Goal: Task Accomplishment & Management: Manage account settings

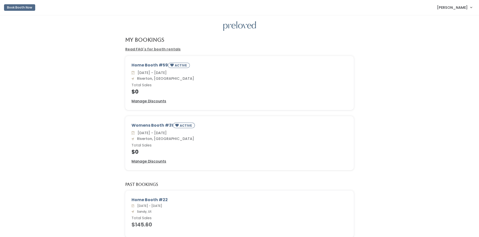
click at [140, 96] on div "Home Booth #59 ACTIVE [DATE] - [DATE] [GEOGRAPHIC_DATA], [GEOGRAPHIC_DATA] Tota…" at bounding box center [239, 83] width 228 height 54
click at [138, 103] on u "Manage Discounts" at bounding box center [148, 101] width 35 height 5
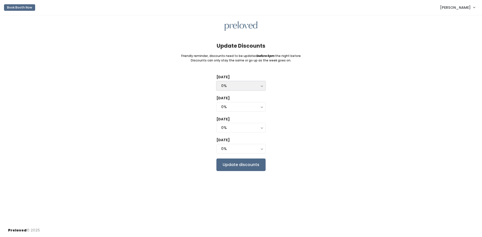
click at [235, 85] on div "0%" at bounding box center [241, 86] width 40 height 6
click at [234, 107] on link "25%" at bounding box center [241, 106] width 49 height 9
select select "25%"
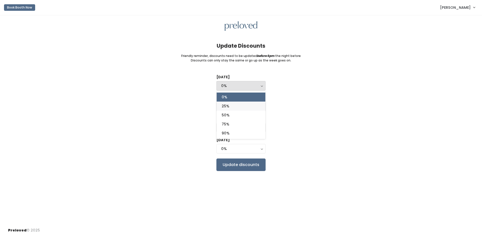
select select "25%"
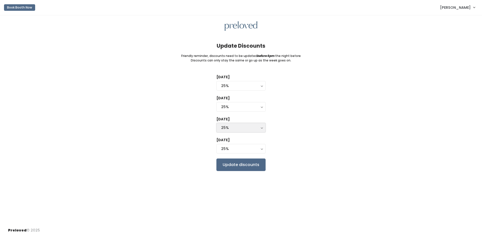
click at [232, 126] on div "25%" at bounding box center [241, 128] width 40 height 6
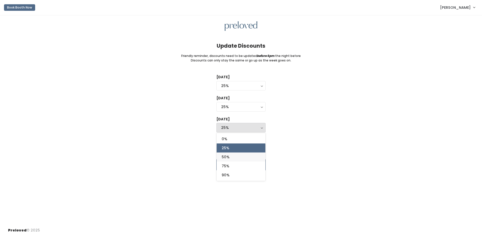
click at [234, 158] on link "50%" at bounding box center [241, 157] width 49 height 9
select select "50%"
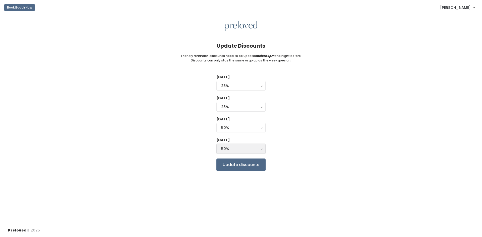
click at [234, 151] on div "50%" at bounding box center [241, 149] width 40 height 6
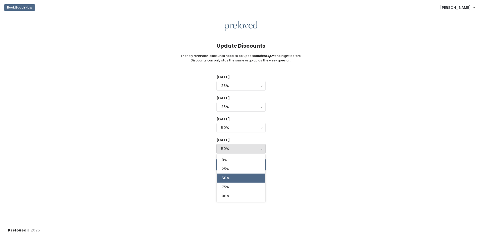
click at [233, 151] on div "50%" at bounding box center [241, 149] width 40 height 6
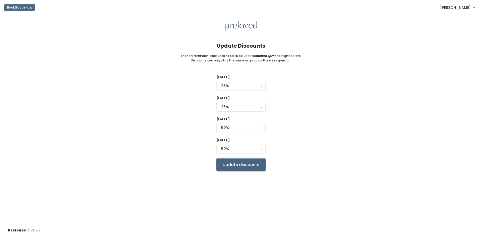
click at [238, 164] on input "Update discounts" at bounding box center [241, 165] width 49 height 13
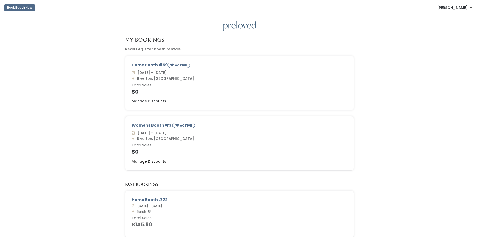
click at [147, 164] on u "Manage Discounts" at bounding box center [148, 161] width 35 height 5
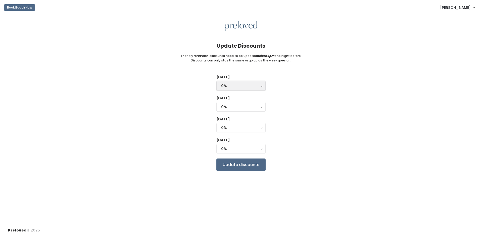
click at [243, 83] on button "0%" at bounding box center [241, 86] width 49 height 10
click at [245, 109] on link "25%" at bounding box center [241, 106] width 49 height 9
select select "25%"
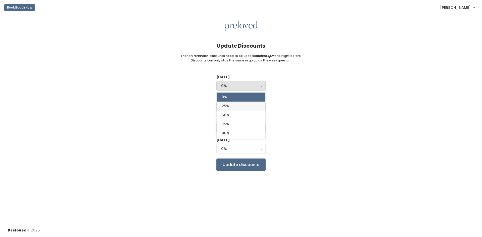
select select "25%"
click at [244, 109] on div "25%" at bounding box center [241, 107] width 40 height 6
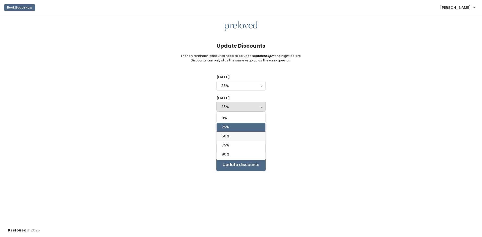
click at [248, 136] on link "50%" at bounding box center [241, 136] width 49 height 9
select select "50%"
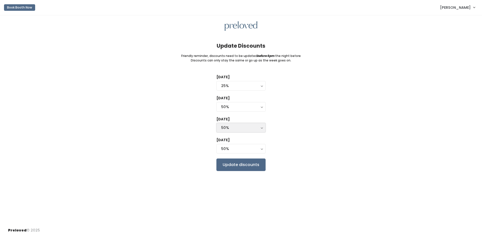
click at [242, 123] on button "50%" at bounding box center [241, 128] width 49 height 10
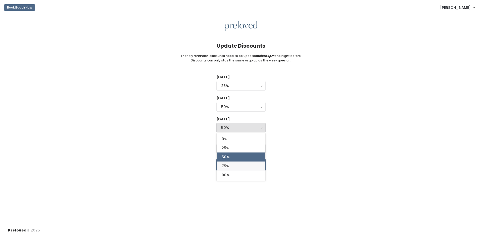
click at [243, 168] on link "75%" at bounding box center [241, 166] width 49 height 9
select select "75%"
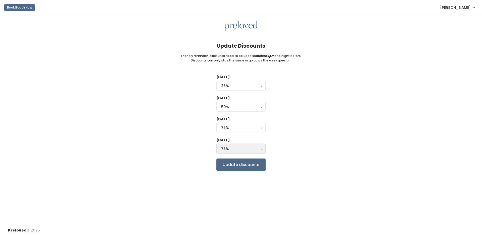
click at [240, 146] on div "75%" at bounding box center [241, 149] width 40 height 6
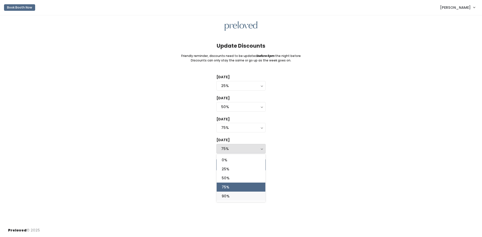
click at [239, 198] on link "90%" at bounding box center [241, 196] width 49 height 9
select select "90%"
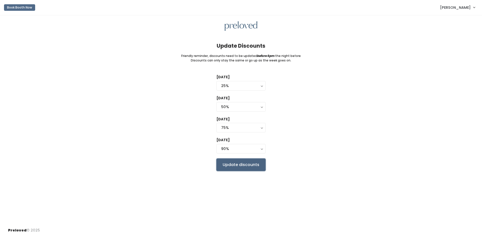
click at [245, 164] on input "Update discounts" at bounding box center [241, 165] width 49 height 13
